Goal: Check status: Check status

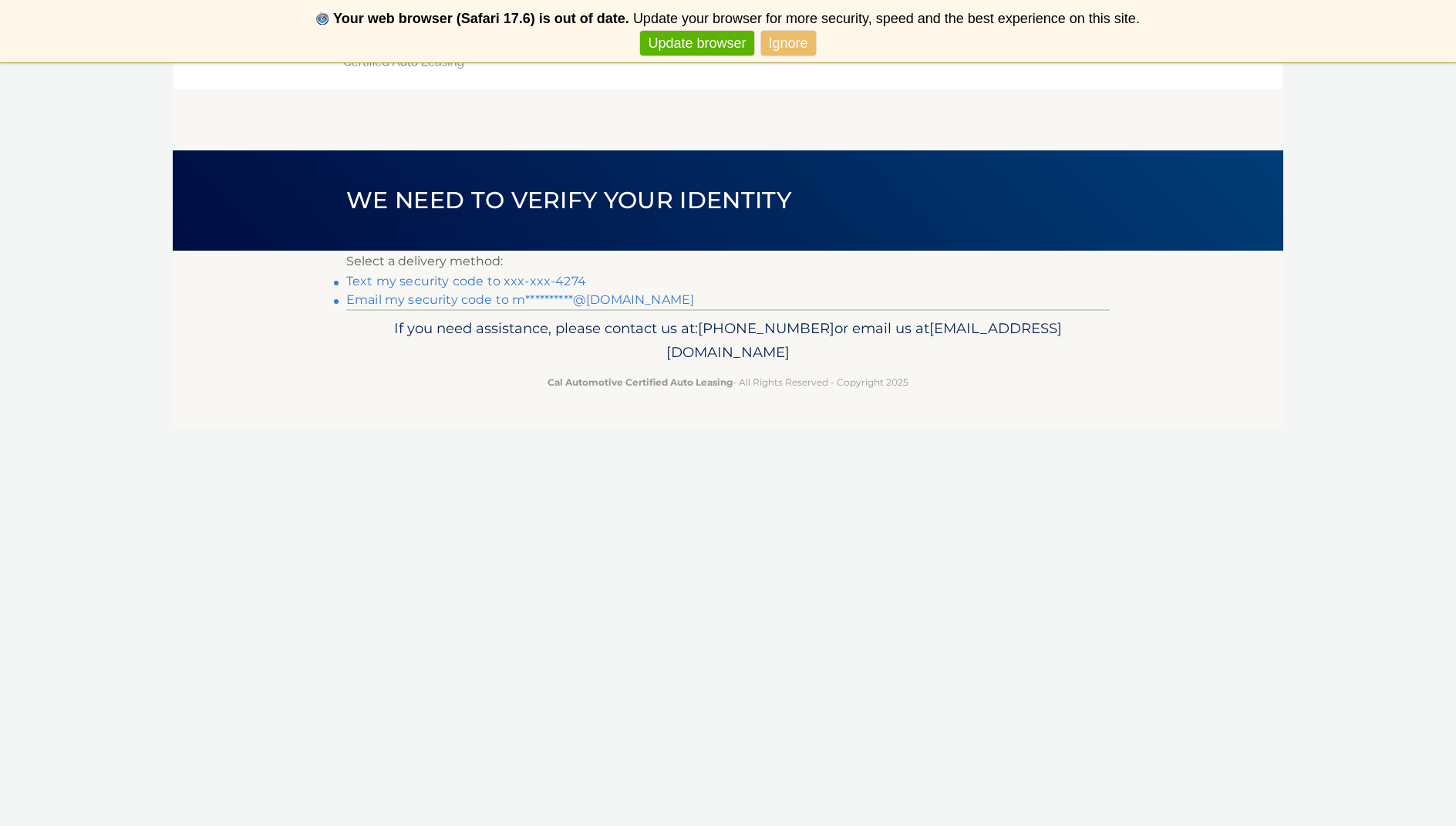
click at [489, 278] on link "Text my security code to xxx-xxx-4274" at bounding box center [466, 281] width 240 height 14
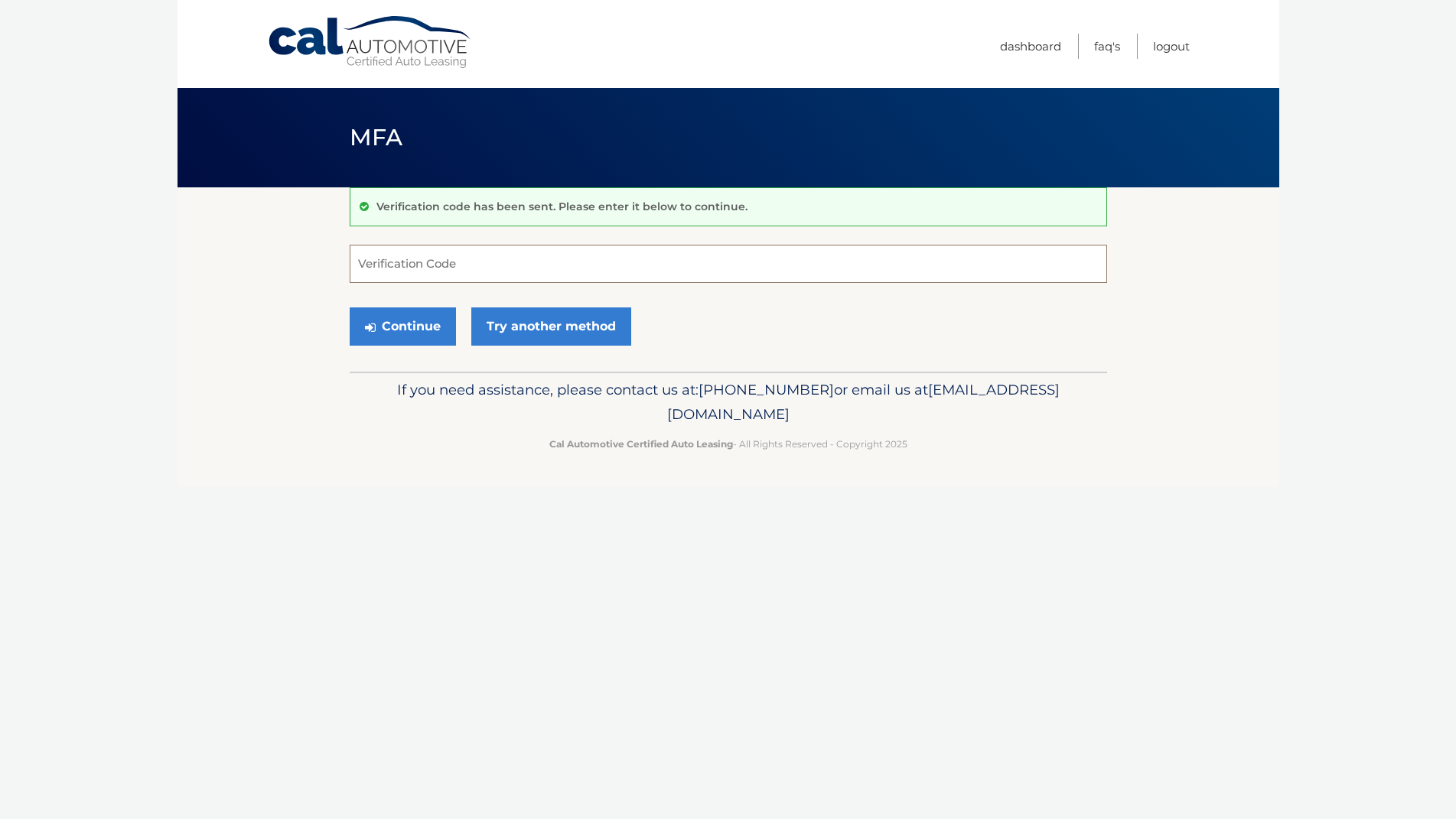
click at [469, 262] on input "Verification Code" at bounding box center [728, 264] width 757 height 39
type input "834807"
click at [422, 319] on button "Continue" at bounding box center [402, 327] width 106 height 39
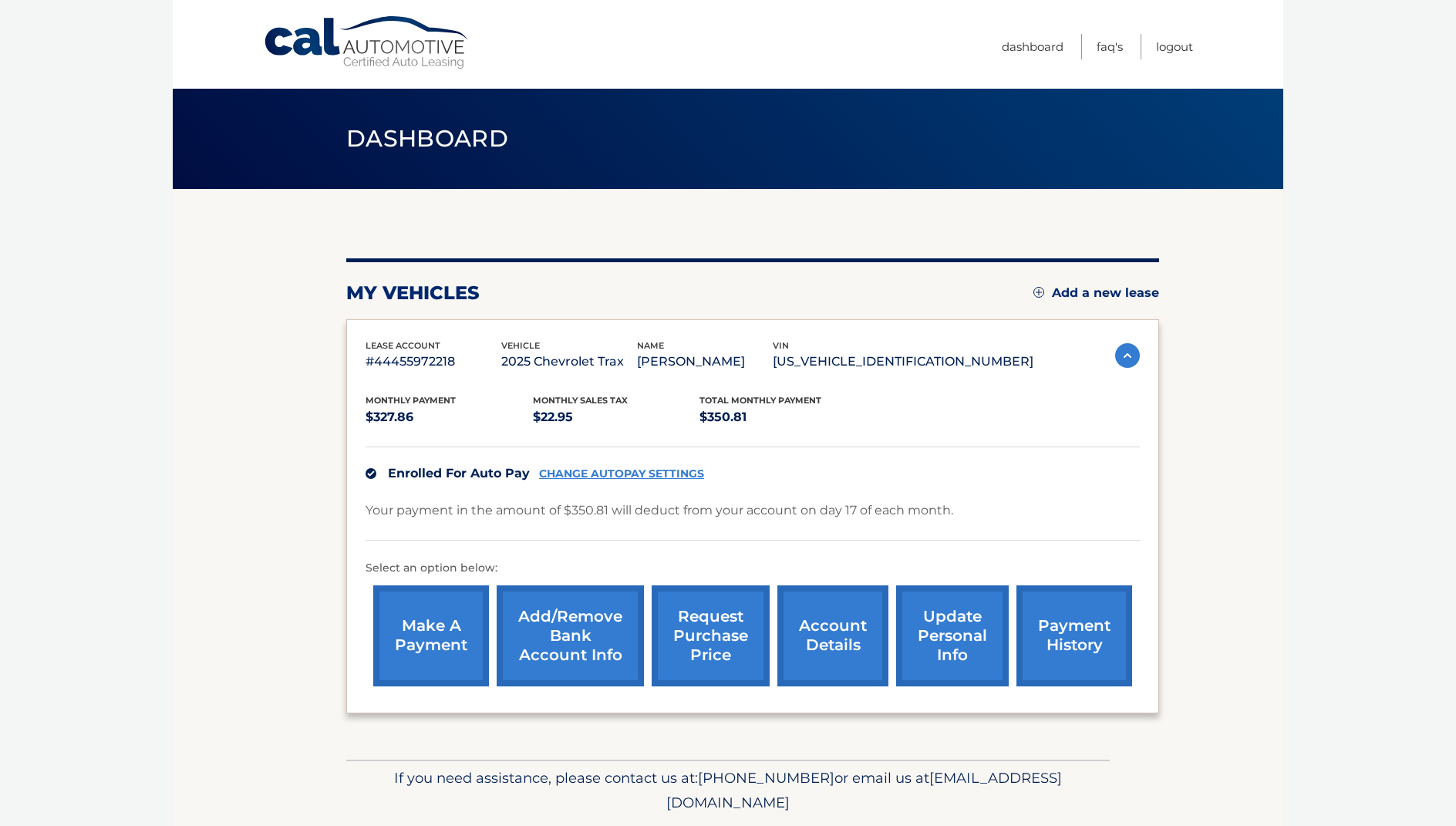
click at [1055, 616] on link "payment history" at bounding box center [1074, 637] width 116 height 101
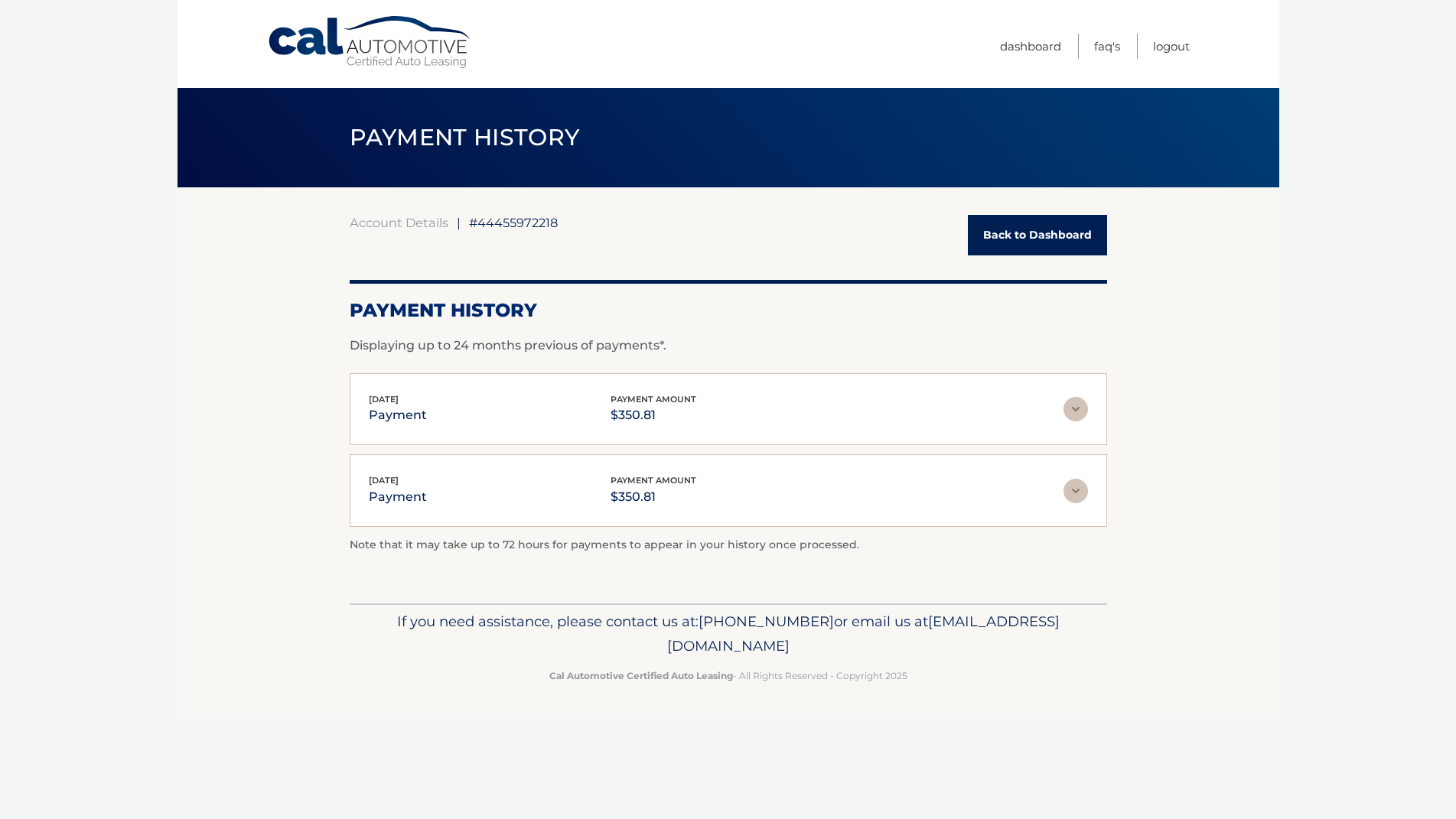
click at [1071, 411] on img at bounding box center [1075, 409] width 24 height 24
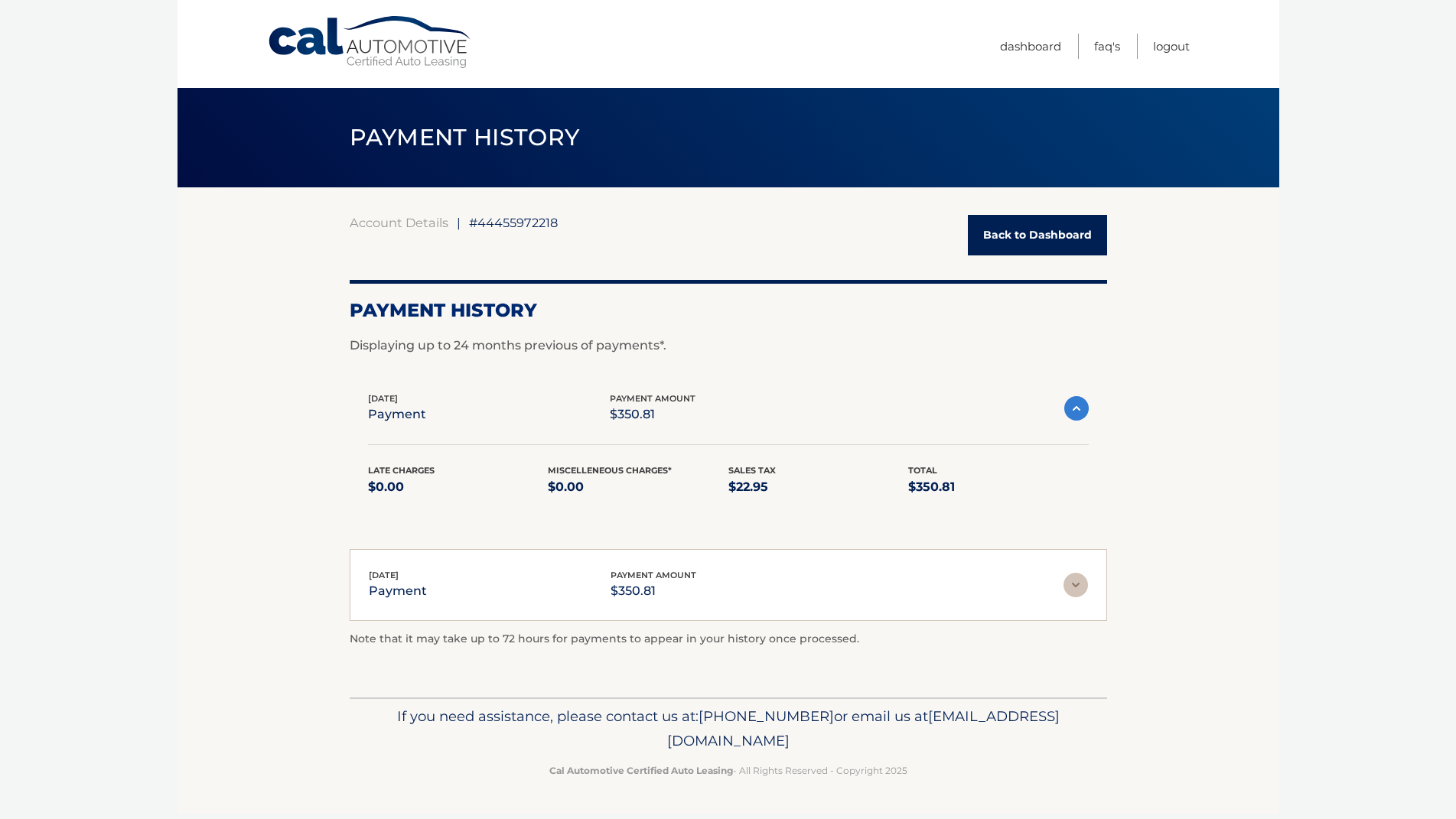
click at [1071, 411] on img at bounding box center [1075, 408] width 24 height 24
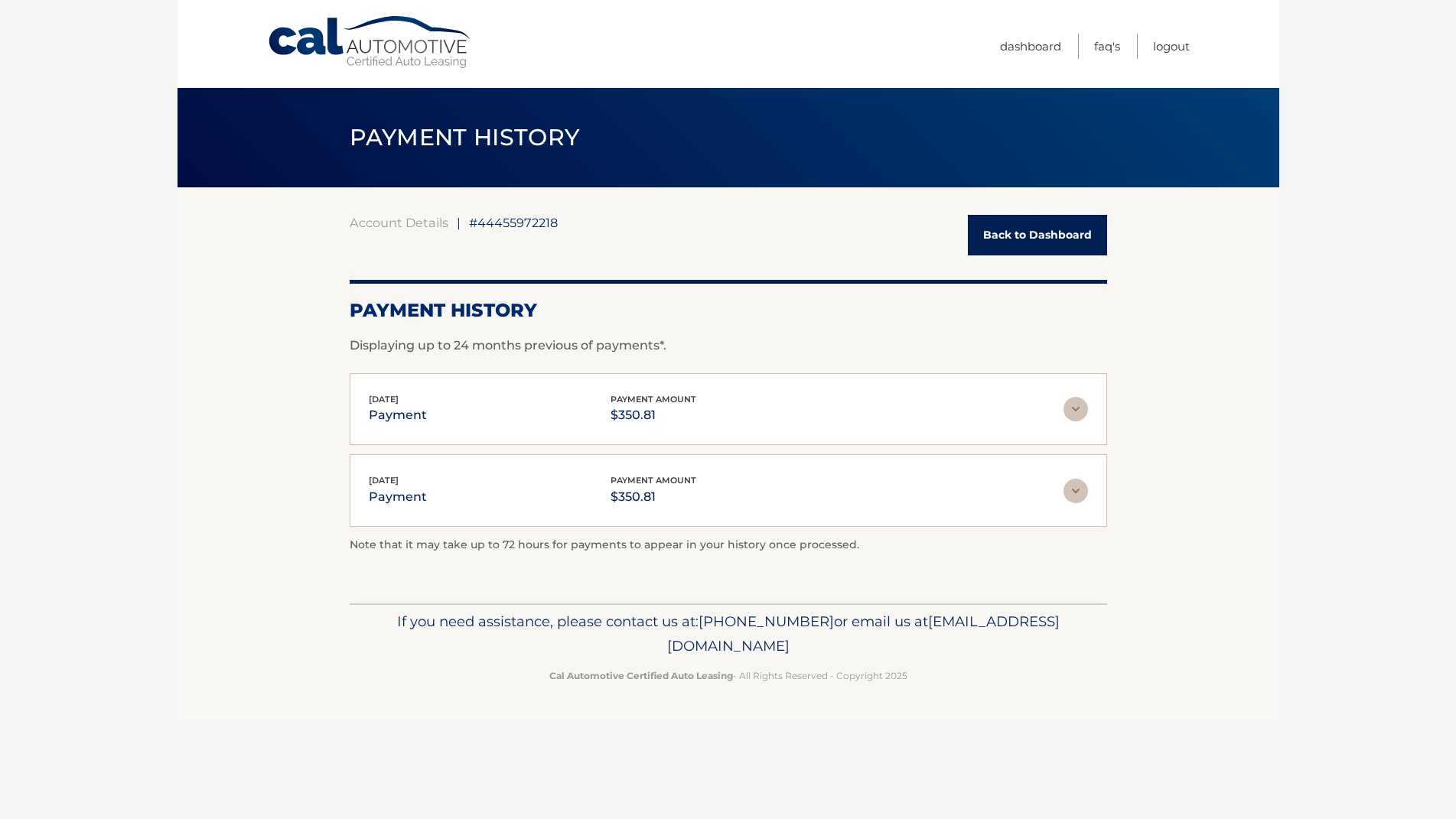
click at [1005, 241] on link "Back to Dashboard" at bounding box center [1037, 235] width 139 height 40
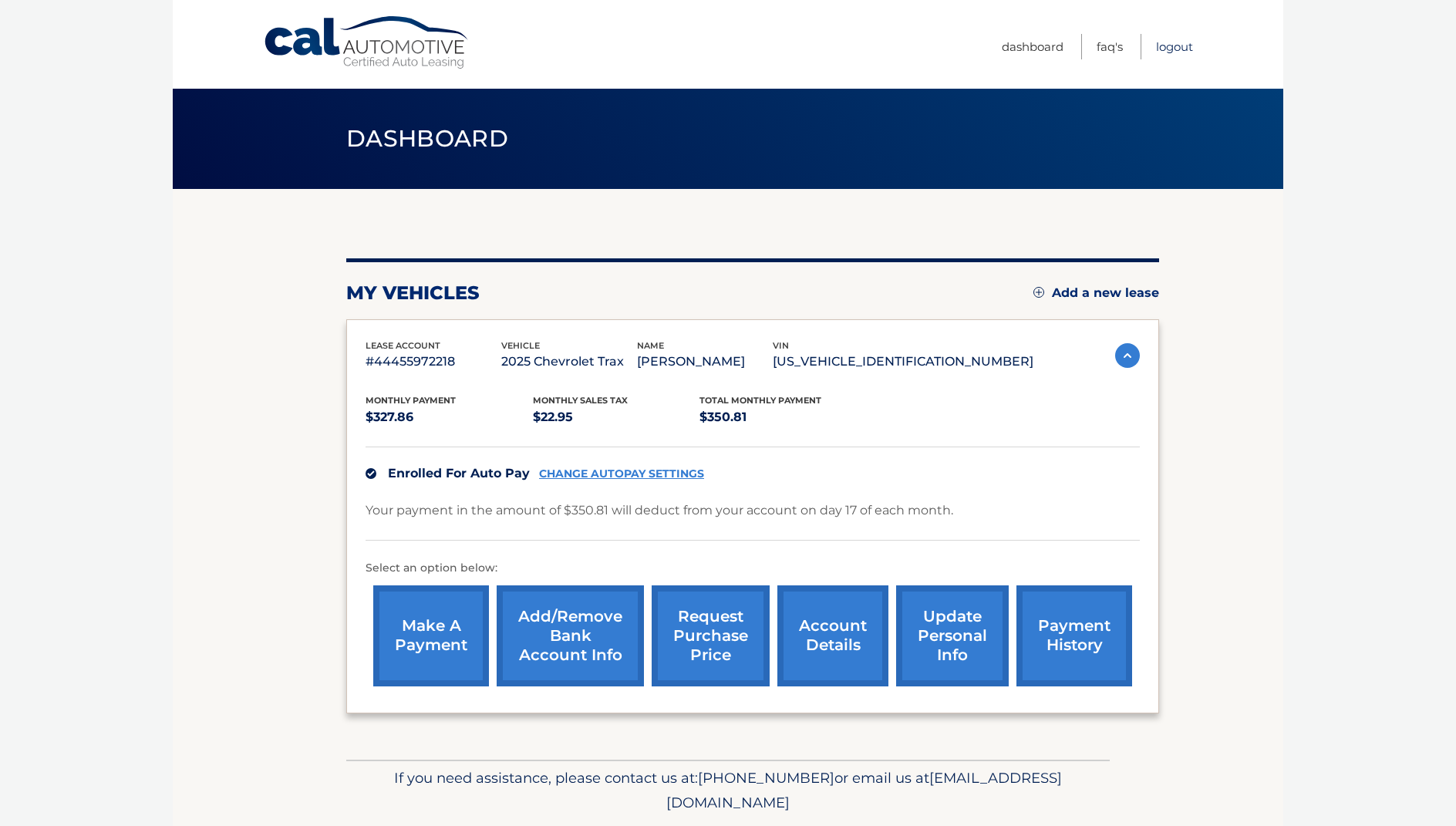
click at [1165, 51] on link "Logout" at bounding box center [1175, 46] width 37 height 25
